Goal: Task Accomplishment & Management: Use online tool/utility

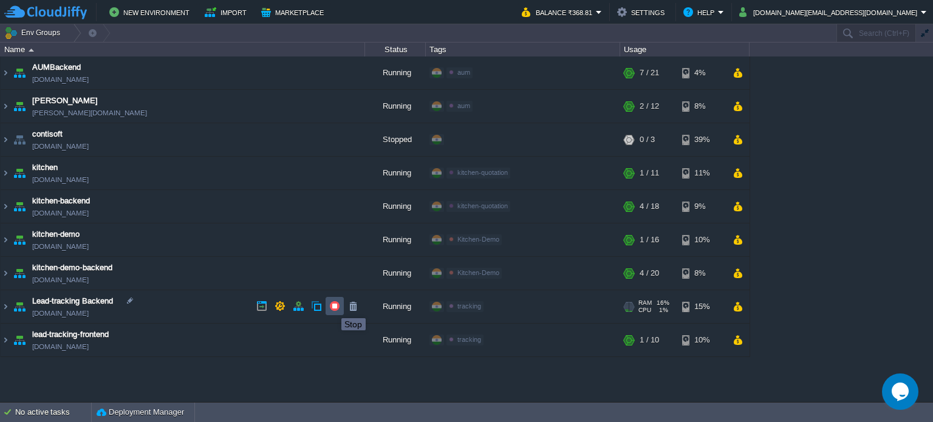
click at [332, 307] on button "button" at bounding box center [334, 306] width 11 height 11
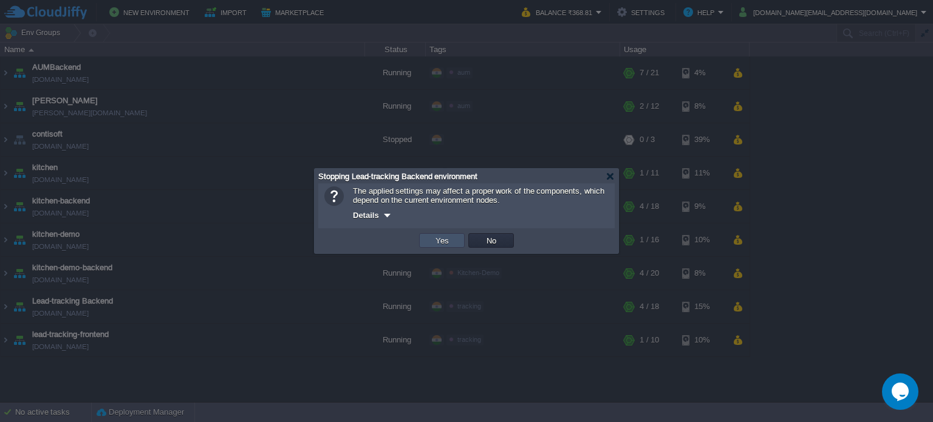
click at [447, 238] on button "Yes" at bounding box center [442, 240] width 21 height 11
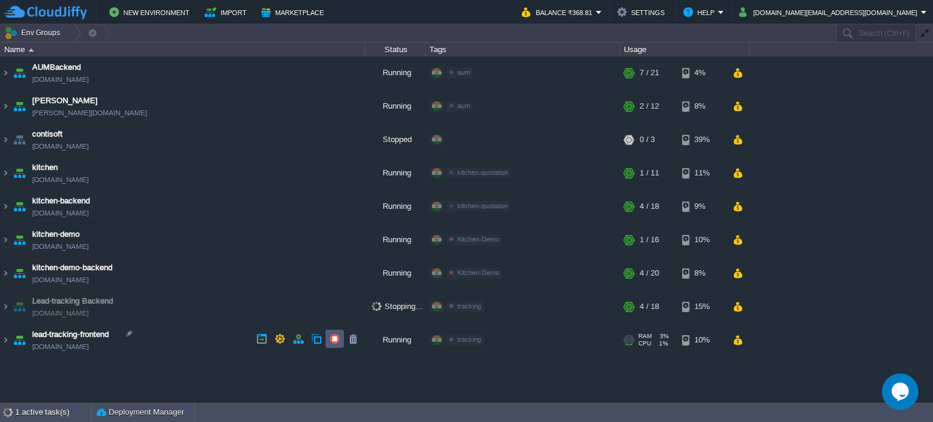
click at [332, 346] on td at bounding box center [335, 339] width 18 height 18
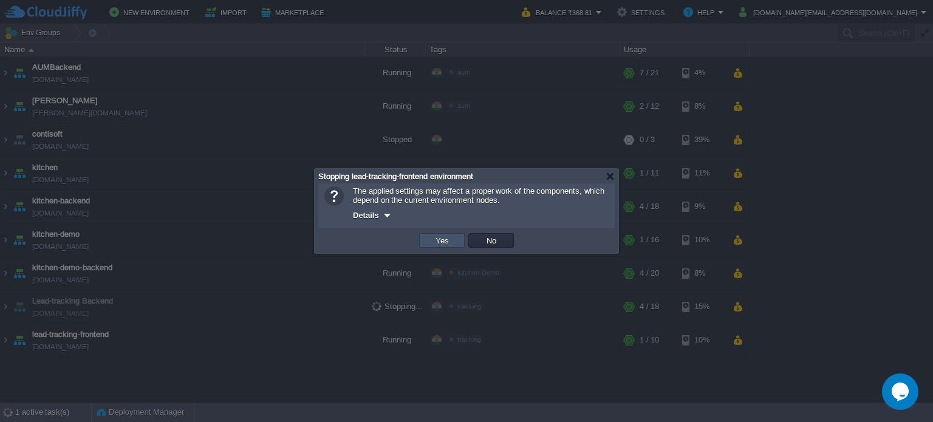
click at [442, 245] on button "Yes" at bounding box center [442, 240] width 21 height 11
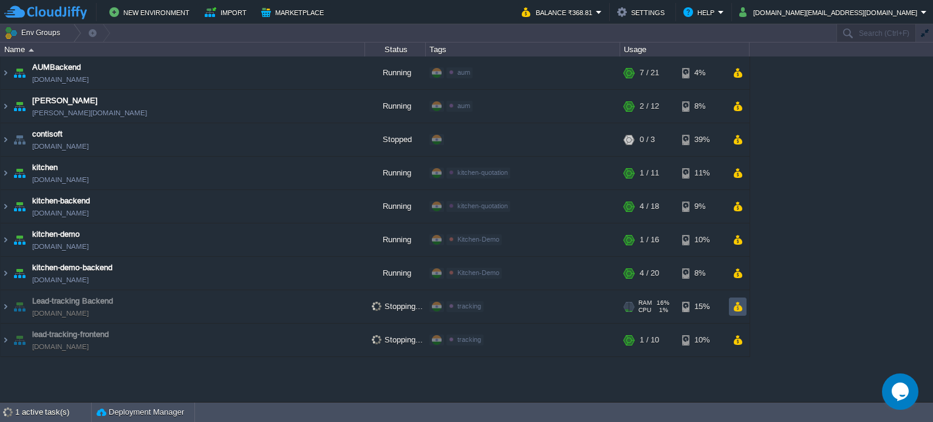
click at [741, 307] on button "button" at bounding box center [738, 306] width 10 height 11
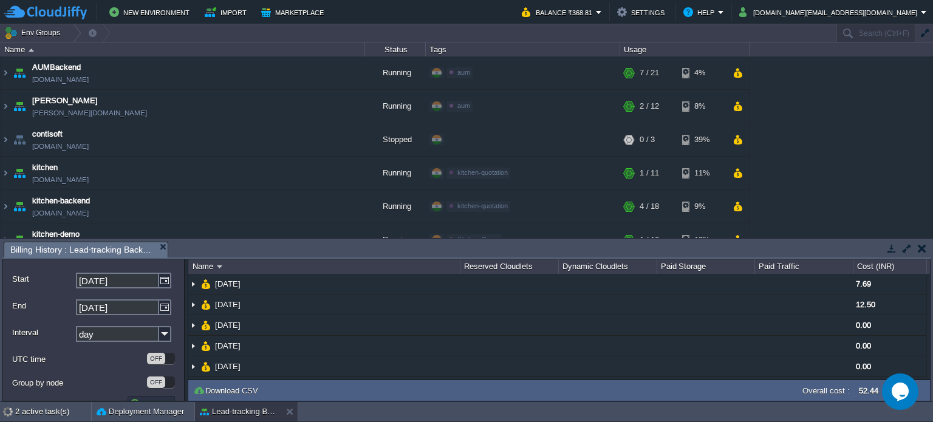
click at [921, 245] on button "button" at bounding box center [922, 248] width 9 height 11
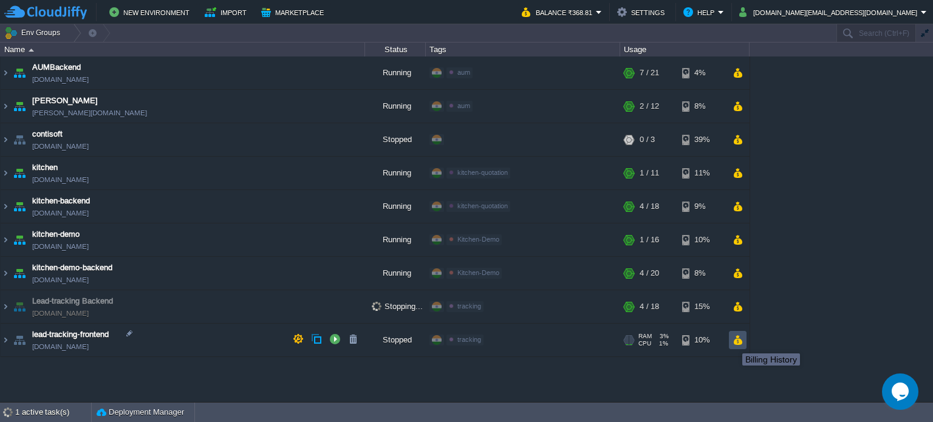
click at [733, 343] on button "button" at bounding box center [738, 340] width 10 height 11
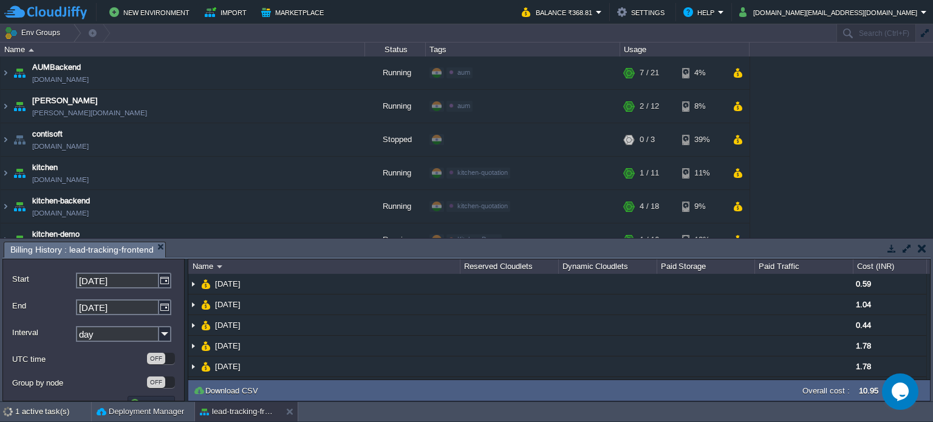
click at [923, 248] on button "button" at bounding box center [922, 248] width 9 height 11
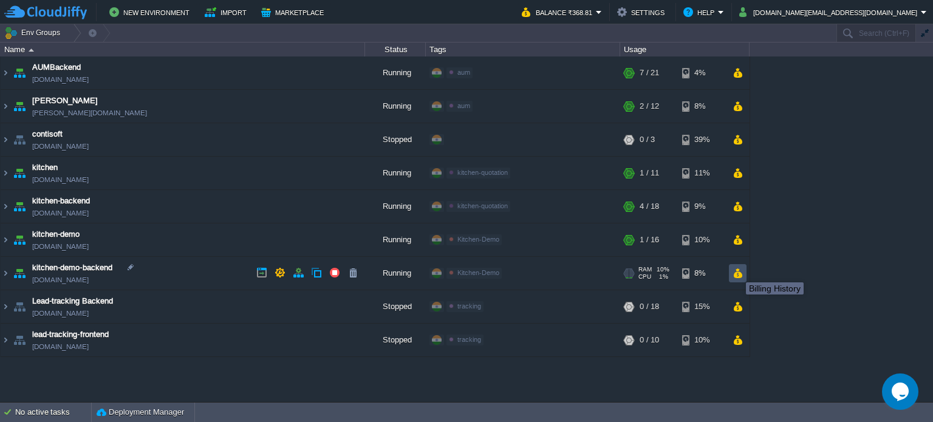
click at [737, 272] on button "button" at bounding box center [738, 273] width 10 height 11
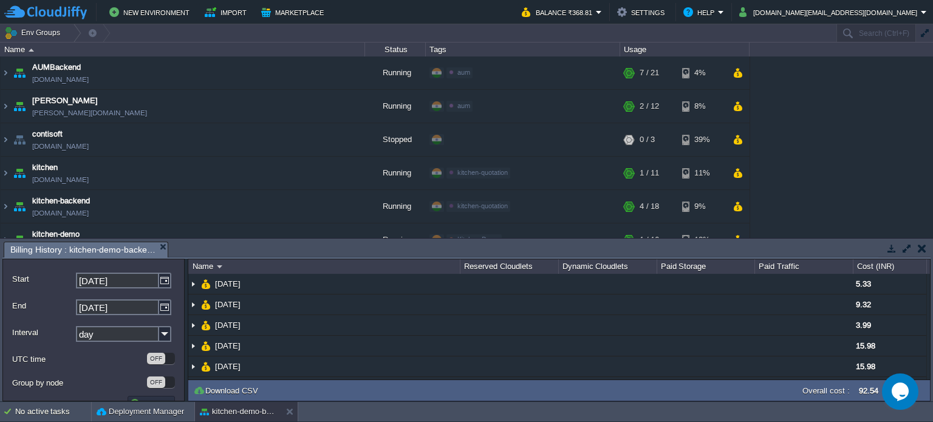
click at [925, 246] on button "button" at bounding box center [922, 248] width 9 height 11
